Goal: Task Accomplishment & Management: Complete application form

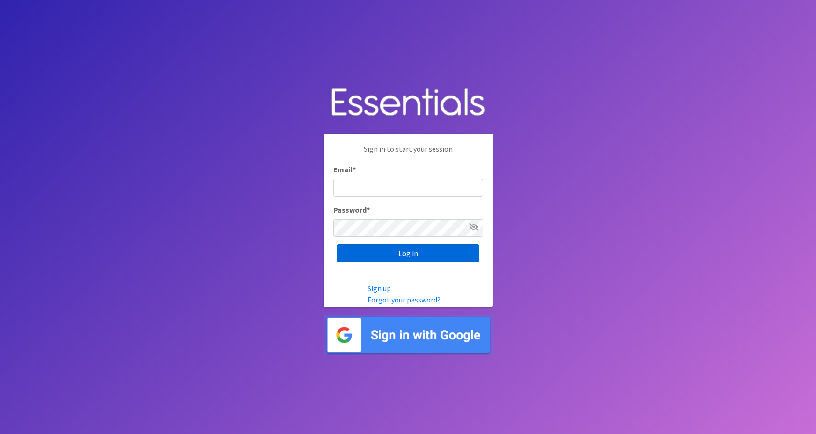
type input "maggie.schneemann@gmail.com"
click at [394, 253] on input "Log in" at bounding box center [407, 253] width 143 height 18
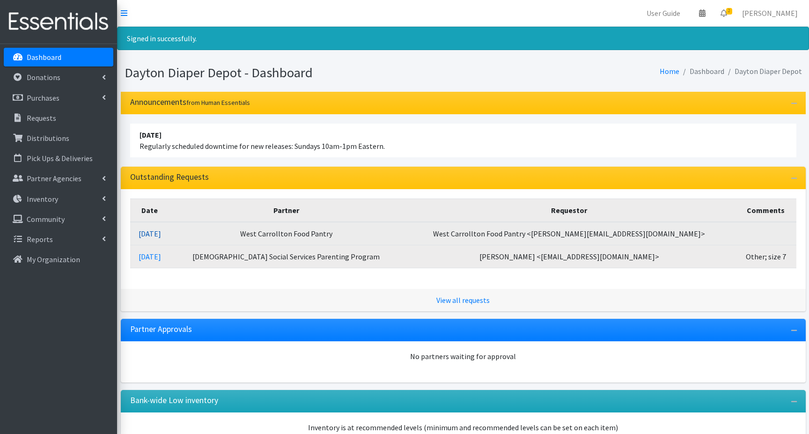
click at [161, 233] on link "09/04/2025" at bounding box center [150, 233] width 22 height 9
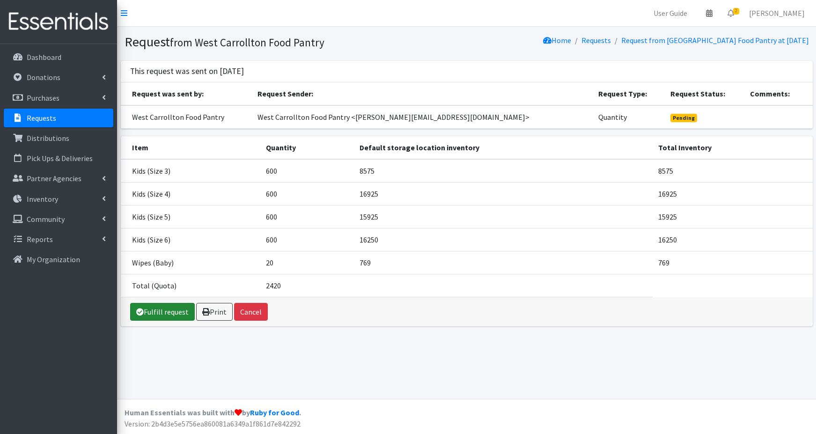
click at [163, 313] on link "Fulfill request" at bounding box center [162, 312] width 65 height 18
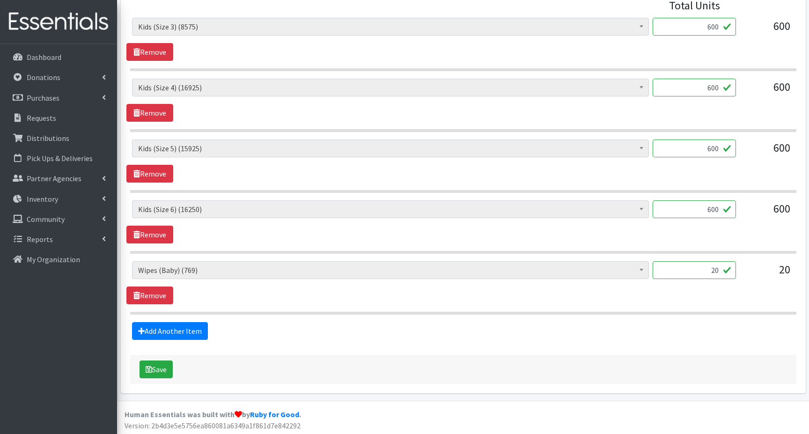
scroll to position [421, 0]
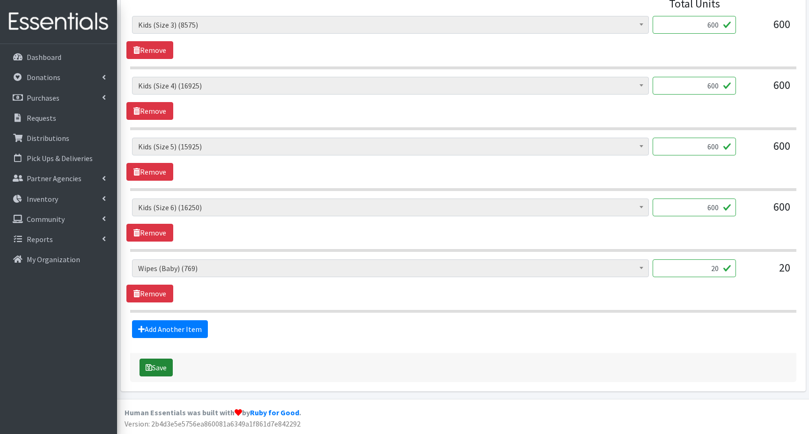
click at [163, 369] on button "Save" at bounding box center [155, 367] width 33 height 18
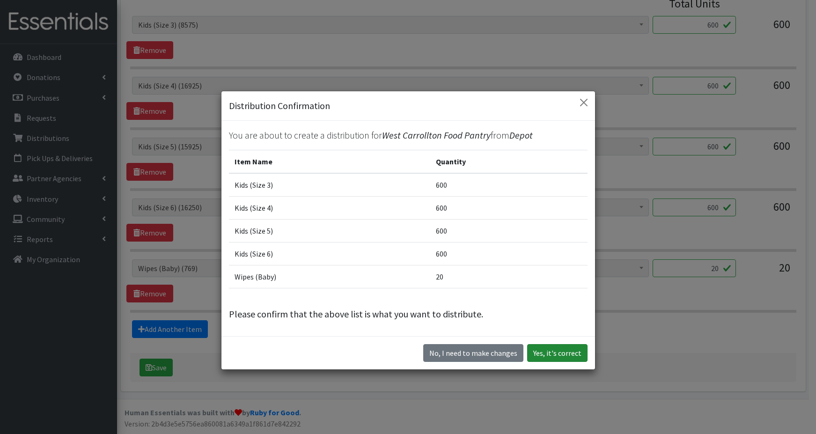
click at [537, 354] on button "Yes, it's correct" at bounding box center [557, 353] width 60 height 18
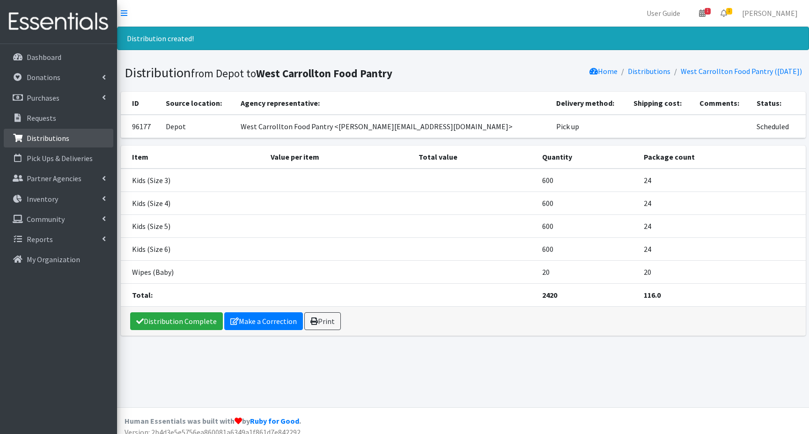
click at [46, 139] on p "Distributions" at bounding box center [48, 137] width 43 height 9
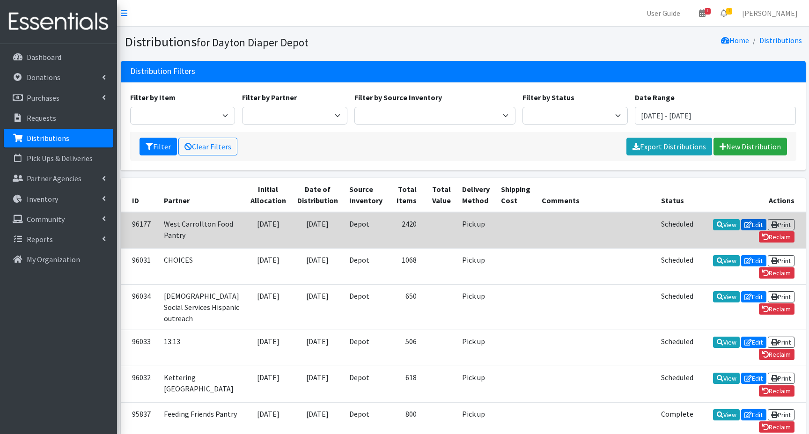
click at [741, 228] on link "Edit" at bounding box center [753, 224] width 25 height 11
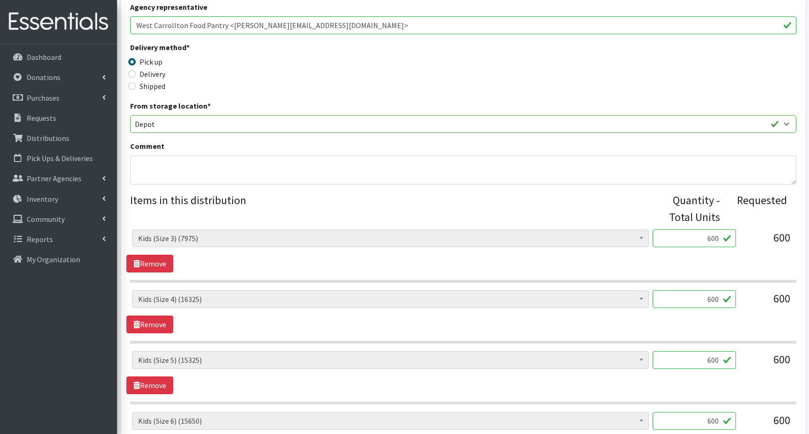
scroll to position [187, 0]
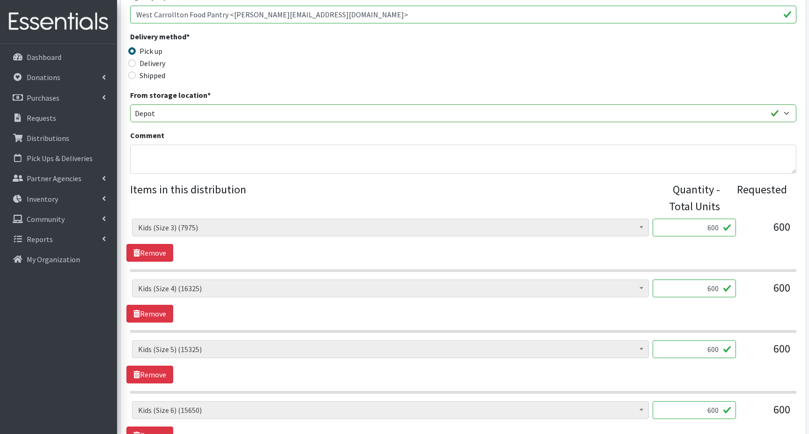
drag, startPoint x: 709, startPoint y: 286, endPoint x: 726, endPoint y: 286, distance: 16.8
click at [715, 286] on input "600" at bounding box center [693, 288] width 83 height 18
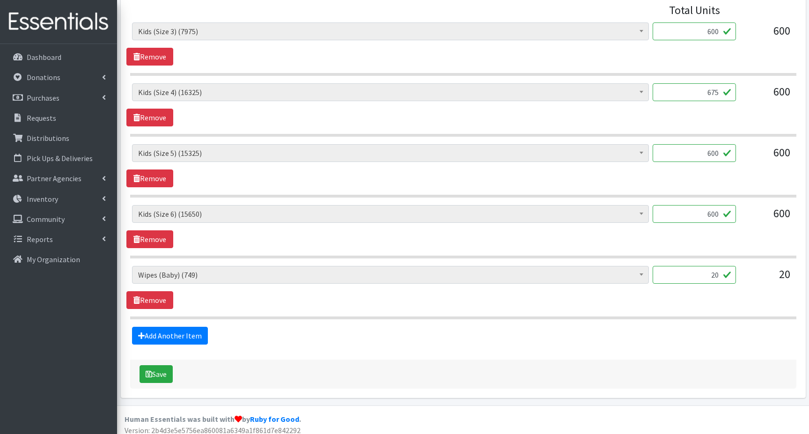
scroll to position [390, 0]
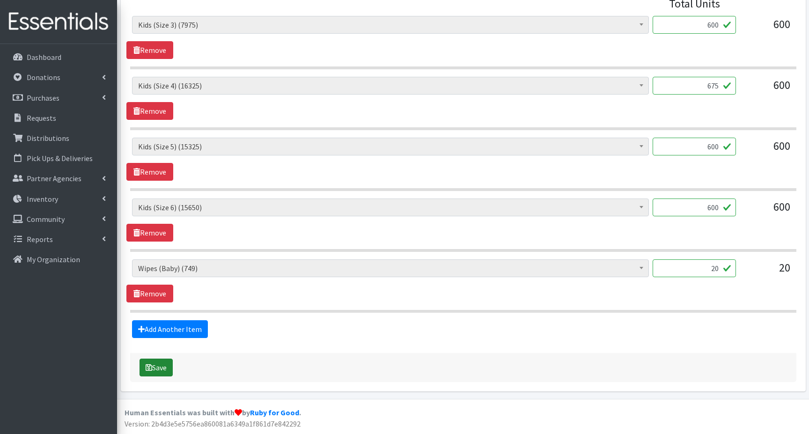
type input "675"
click at [152, 365] on icon "submit" at bounding box center [149, 367] width 7 height 7
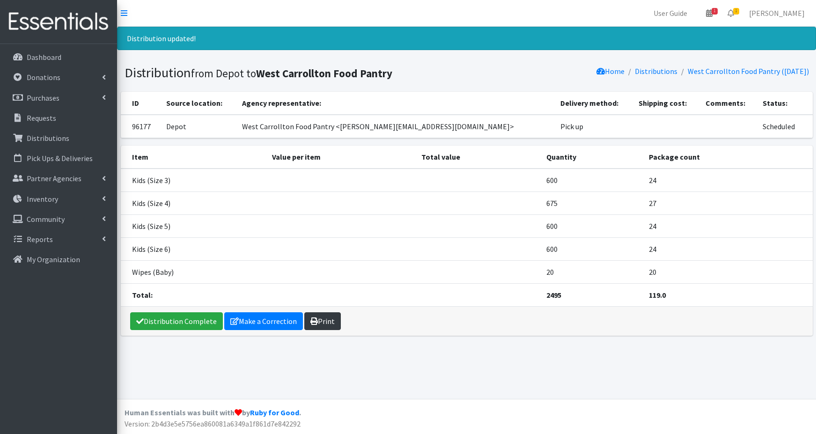
click at [324, 321] on link "Print" at bounding box center [322, 321] width 36 height 18
click at [59, 60] on p "Dashboard" at bounding box center [44, 56] width 35 height 9
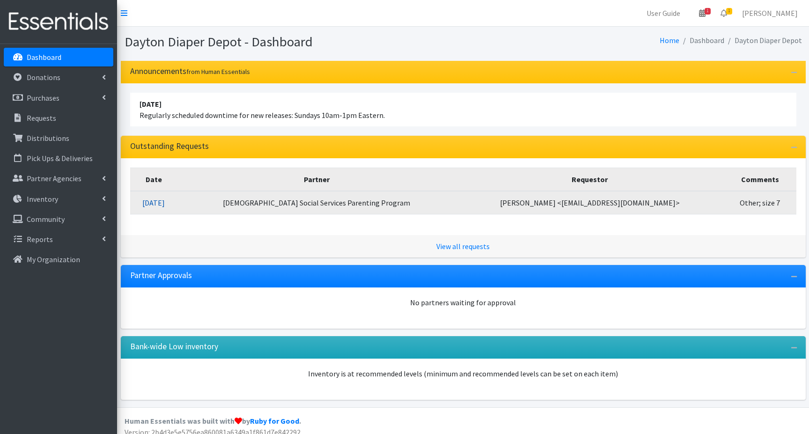
click at [165, 202] on link "09/03/2025" at bounding box center [153, 202] width 22 height 9
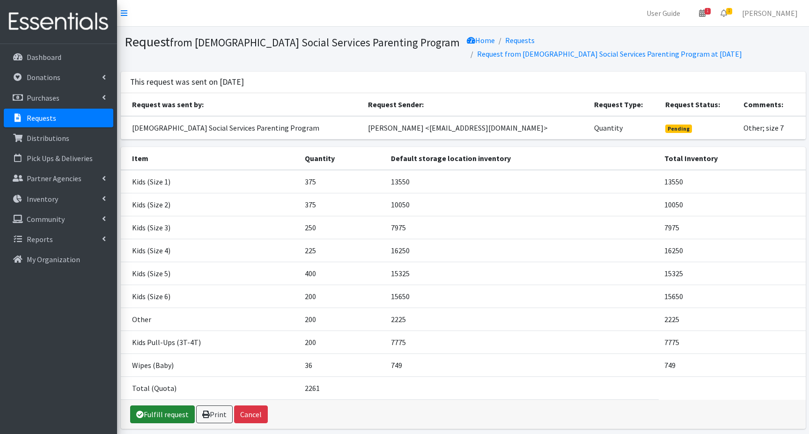
click at [156, 407] on link "Fulfill request" at bounding box center [162, 414] width 65 height 18
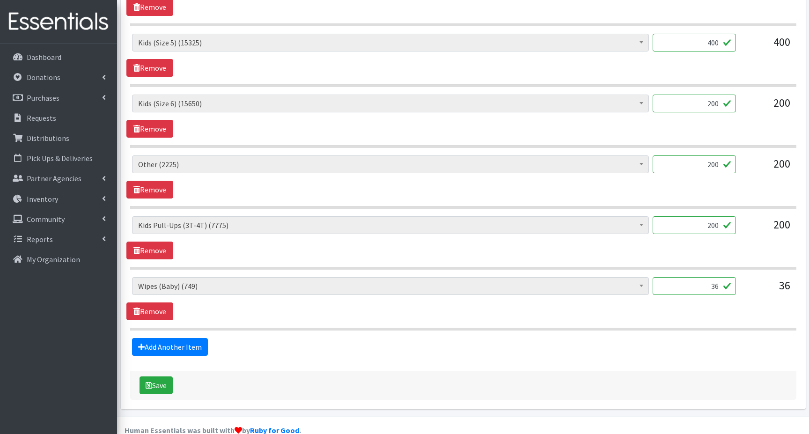
scroll to position [664, 0]
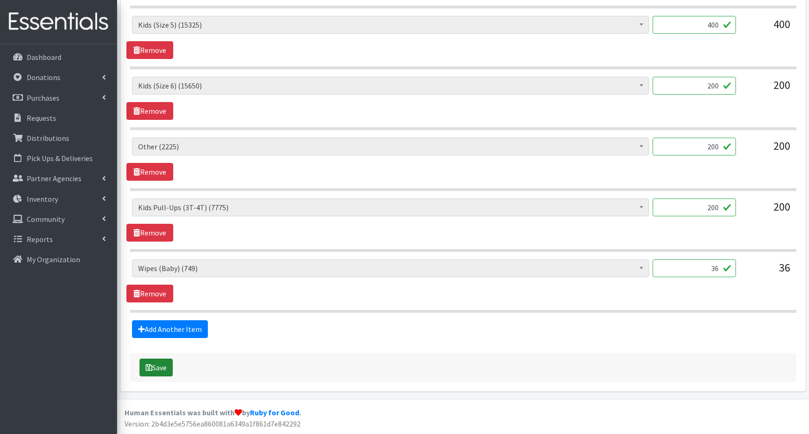
click at [161, 370] on button "Save" at bounding box center [155, 367] width 33 height 18
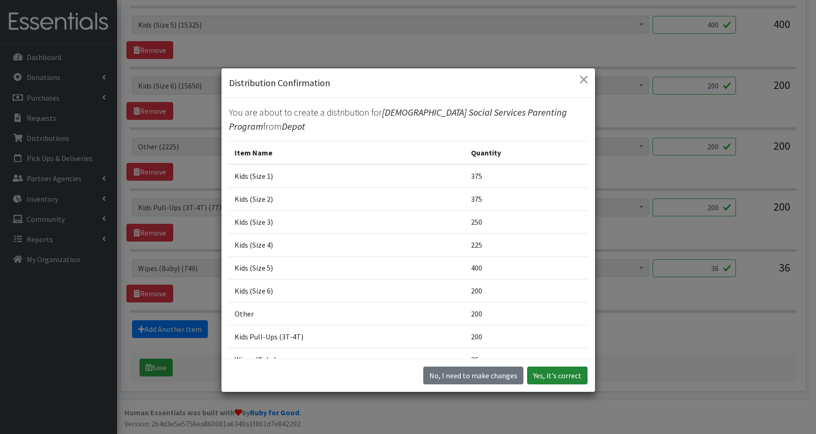
click at [549, 374] on button "Yes, it's correct" at bounding box center [557, 375] width 60 height 18
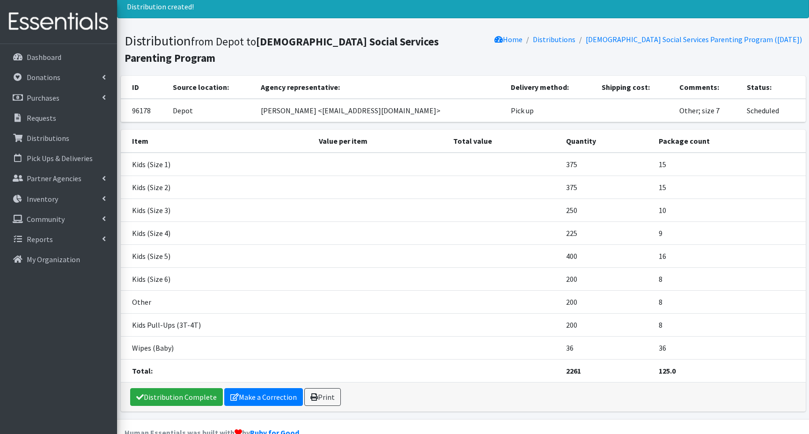
scroll to position [52, 0]
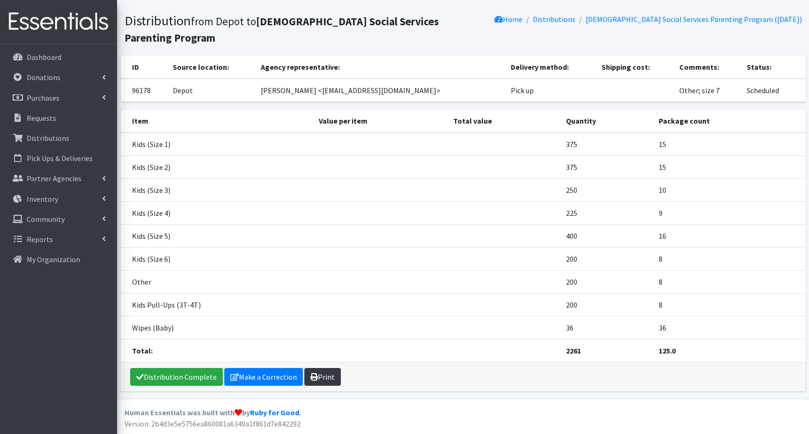
click at [320, 376] on link "Print" at bounding box center [322, 377] width 36 height 18
click at [48, 58] on p "Dashboard" at bounding box center [44, 56] width 35 height 9
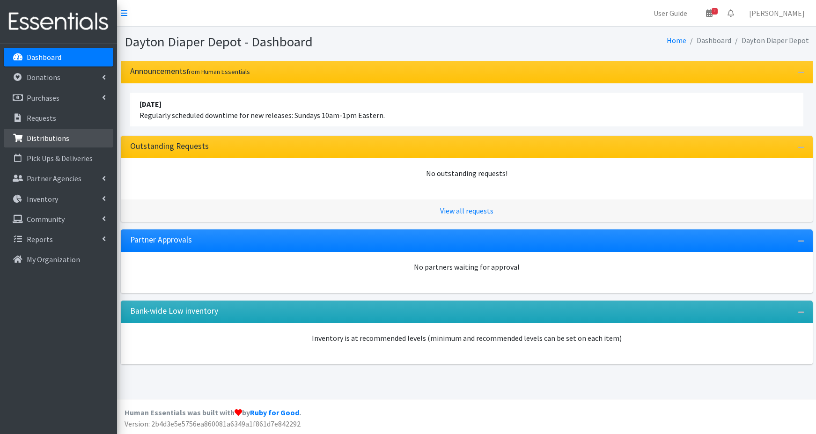
click at [45, 137] on p "Distributions" at bounding box center [48, 137] width 43 height 9
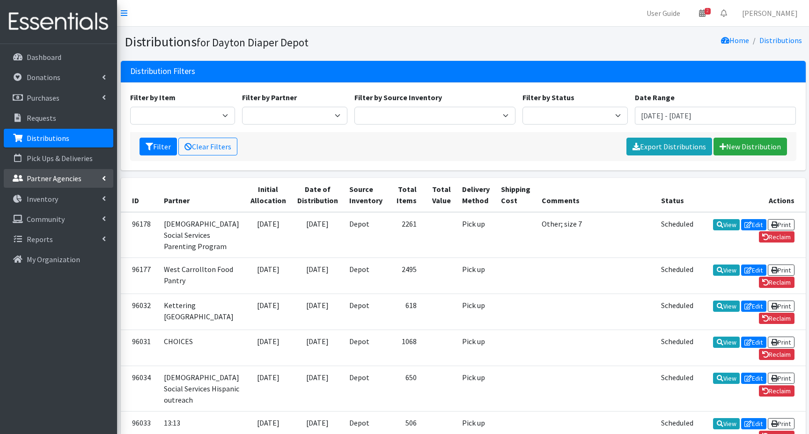
click at [44, 181] on p "Partner Agencies" at bounding box center [54, 178] width 55 height 9
click at [43, 198] on link "All Partners" at bounding box center [58, 199] width 109 height 19
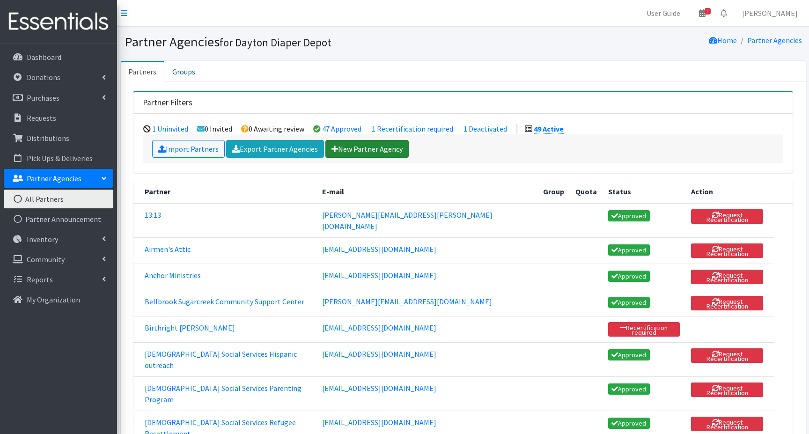
click at [355, 151] on link "New Partner Agency" at bounding box center [366, 149] width 83 height 18
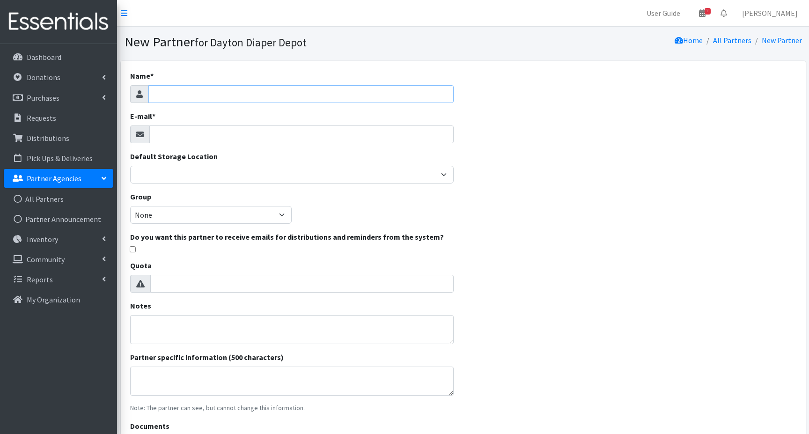
click at [180, 94] on input "Name *" at bounding box center [301, 94] width 306 height 18
click at [179, 138] on input "E-mail *" at bounding box center [301, 134] width 305 height 18
drag, startPoint x: 211, startPoint y: 88, endPoint x: 151, endPoint y: 104, distance: 62.9
click at [151, 104] on div "Name * Nicole Meyer E-mail * Default Storage Location Depot Group None Do you w…" at bounding box center [292, 263] width 343 height 405
type input "[GEOGRAPHIC_DATA] schools"
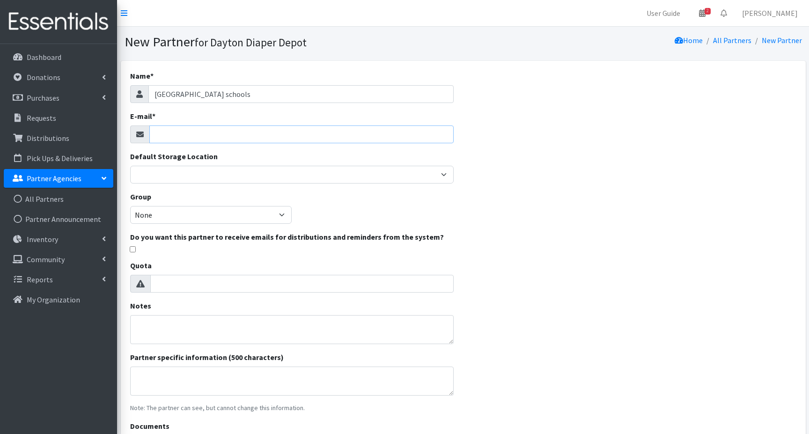
click at [160, 135] on input "E-mail *" at bounding box center [301, 134] width 305 height 18
type input "[EMAIL_ADDRESS][DOMAIN_NAME]"
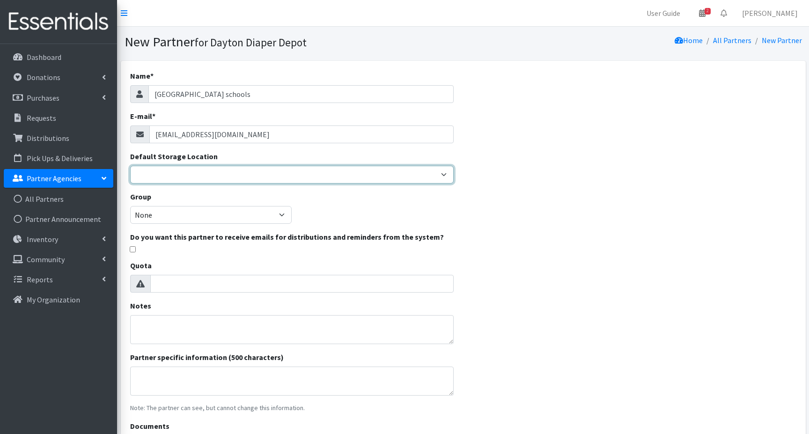
click at [142, 176] on select "Depot" at bounding box center [292, 175] width 324 height 18
select select "460"
click at [130, 166] on select "Depot" at bounding box center [292, 175] width 324 height 18
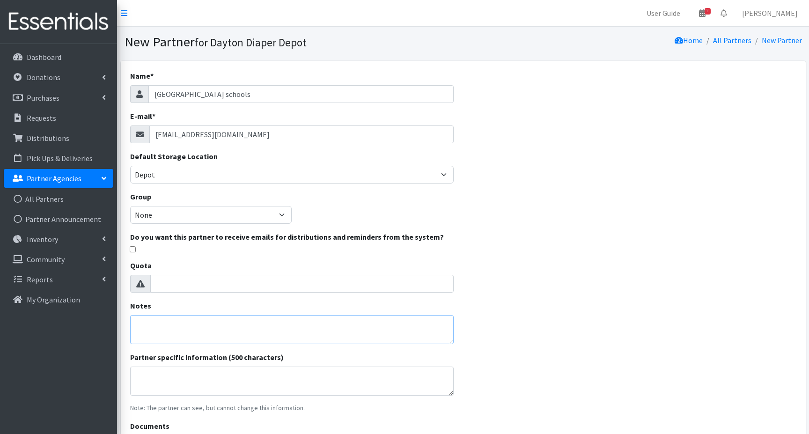
click at [144, 323] on textarea "Notes" at bounding box center [292, 329] width 324 height 29
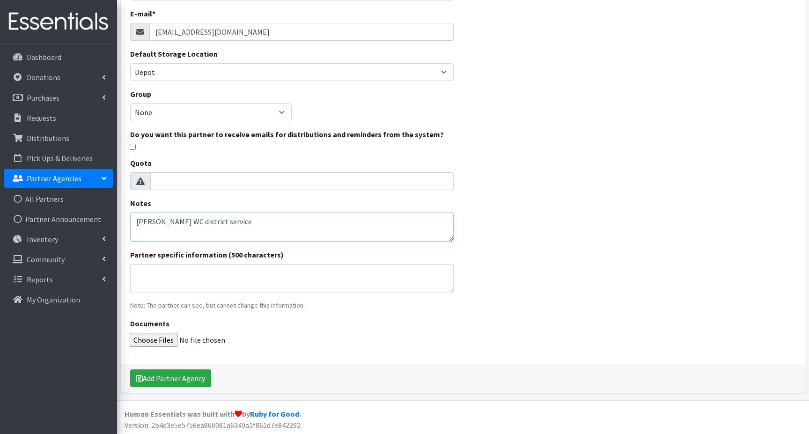
scroll to position [104, 0]
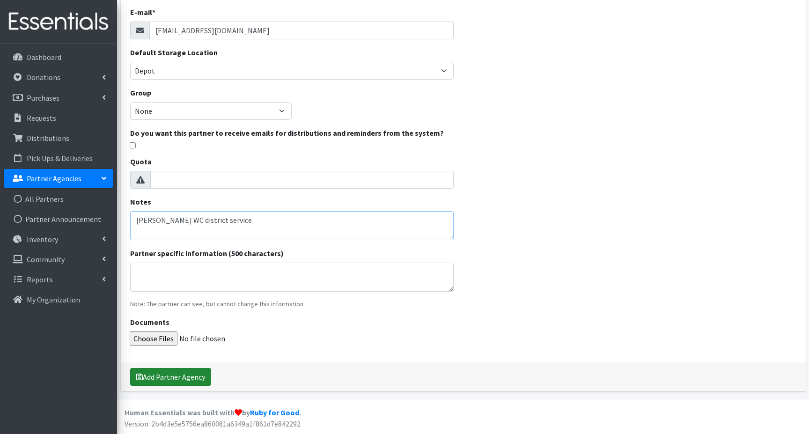
type textarea "Nicole Meyer WC district service"
click at [170, 380] on button "Add Partner Agency" at bounding box center [170, 377] width 81 height 18
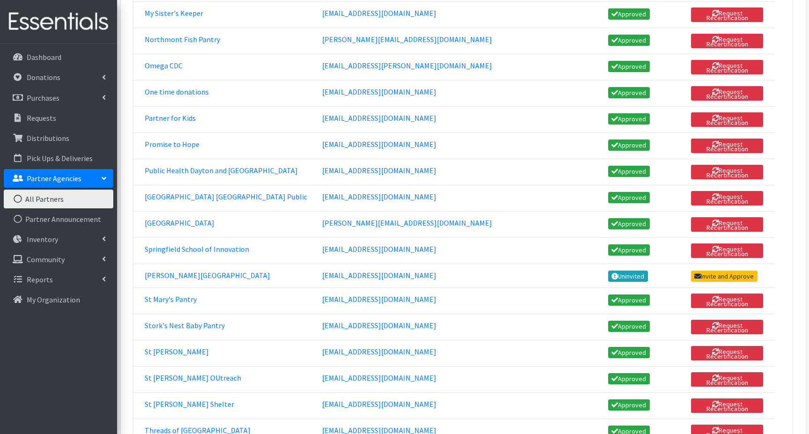
scroll to position [1076, 0]
